Goal: Information Seeking & Learning: Learn about a topic

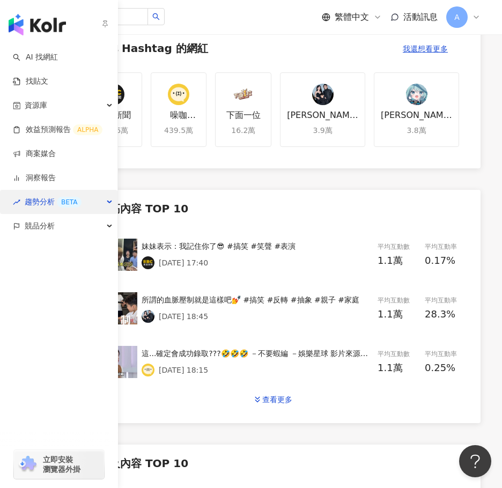
click at [106, 204] on div "趨勢分析 BETA" at bounding box center [58, 202] width 117 height 24
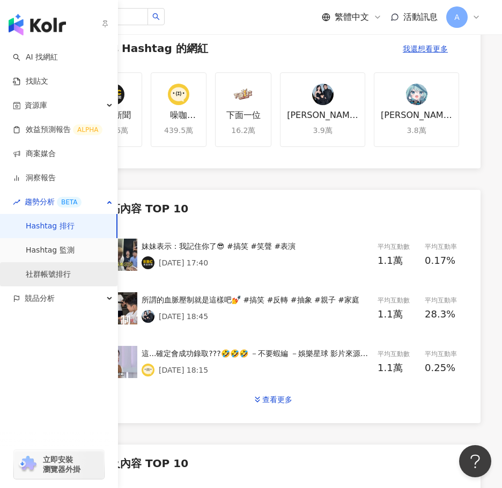
click at [70, 275] on link "社群帳號排行" at bounding box center [48, 274] width 45 height 11
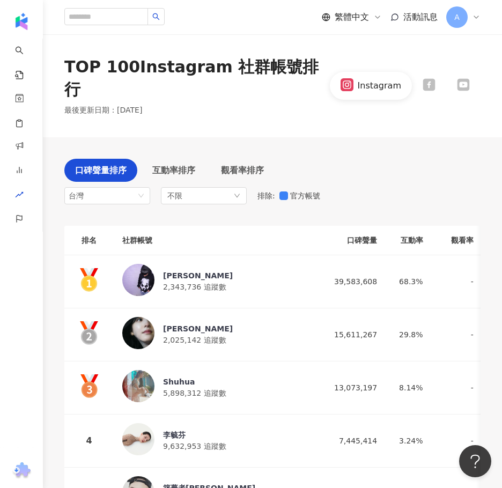
click at [462, 81] on icon at bounding box center [463, 84] width 10 height 7
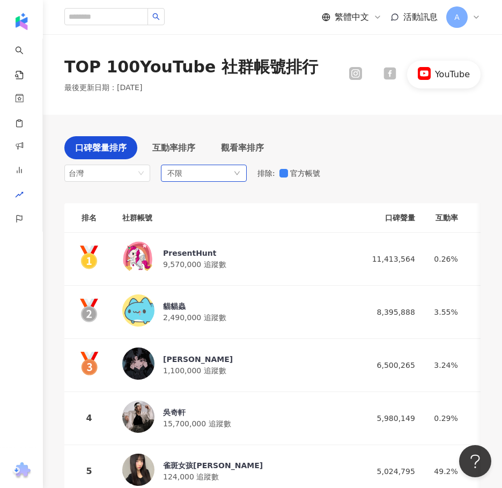
click at [206, 174] on div "不限" at bounding box center [204, 173] width 86 height 17
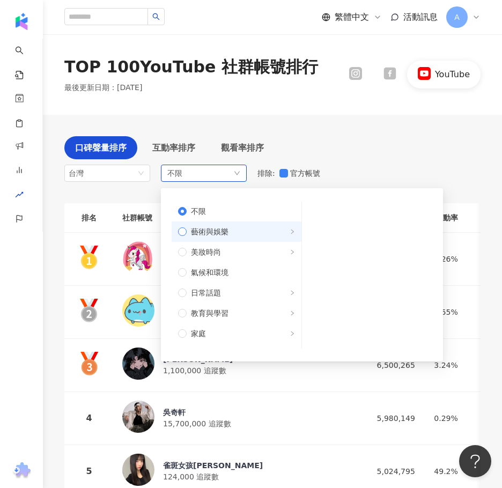
click at [225, 232] on span "藝術與娛樂" at bounding box center [210, 232] width 38 height 12
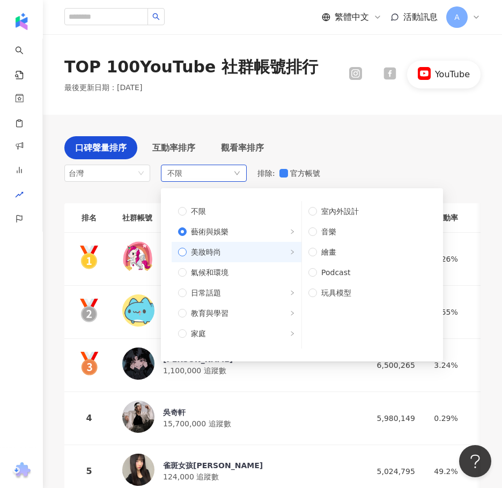
click at [226, 248] on span "美妝時尚" at bounding box center [241, 252] width 108 height 12
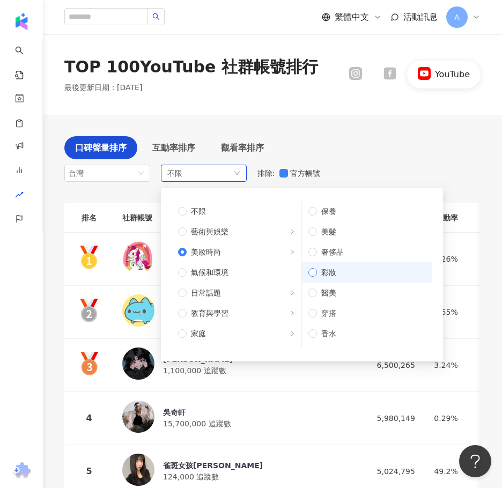
click at [336, 274] on span "彩妝" at bounding box center [371, 273] width 109 height 12
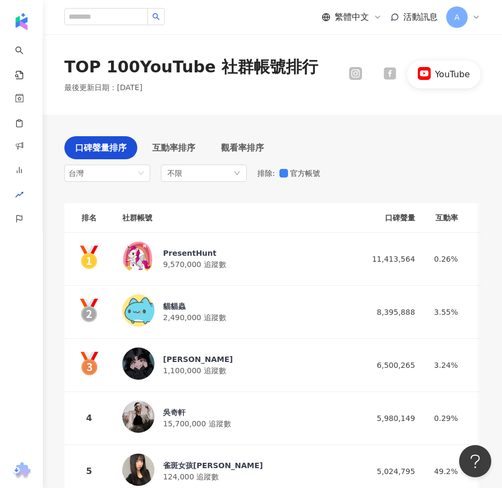
click at [409, 152] on div "口碑聲量排序 互動率排序 觀看率排序 台灣 不限 不限 藝術與娛樂 美妝時尚 氣候和環境 日常話題 教育與學習 家庭 財經 美食 命理占卜 遊戲 法政社會 生…" at bounding box center [272, 161] width 416 height 51
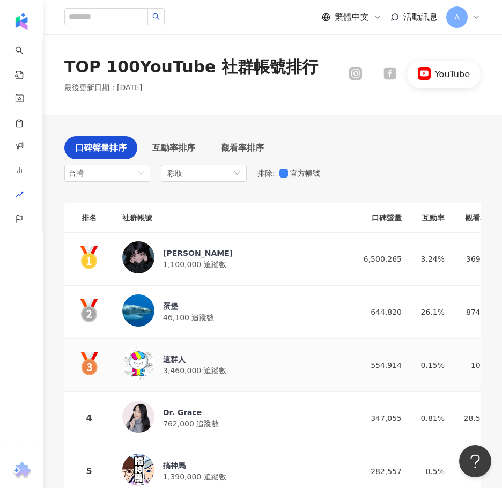
drag, startPoint x: 131, startPoint y: 309, endPoint x: 141, endPoint y: 363, distance: 54.9
drag, startPoint x: 132, startPoint y: 465, endPoint x: 60, endPoint y: 435, distance: 78.6
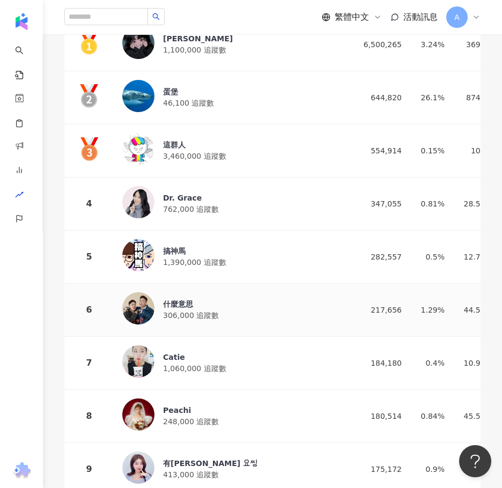
scroll to position [268, 0]
